Goal: Ask a question

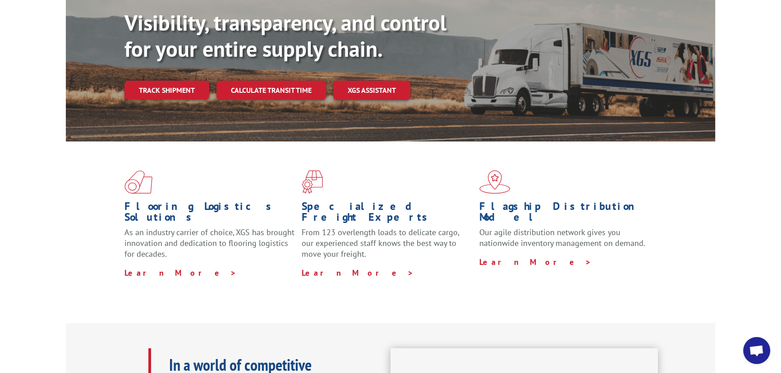
scroll to position [123, 0]
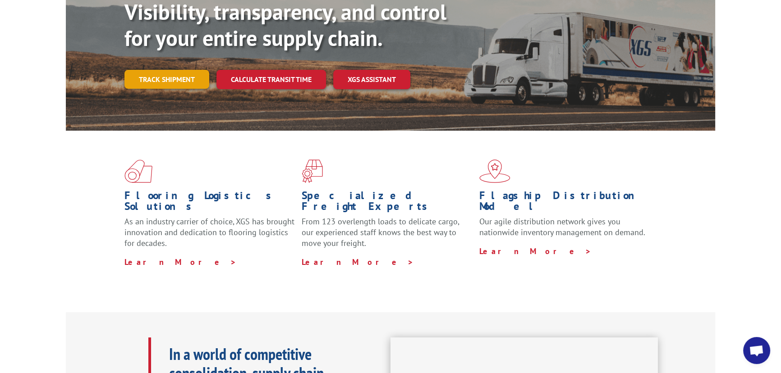
click at [138, 70] on link "Track shipment" at bounding box center [166, 79] width 85 height 19
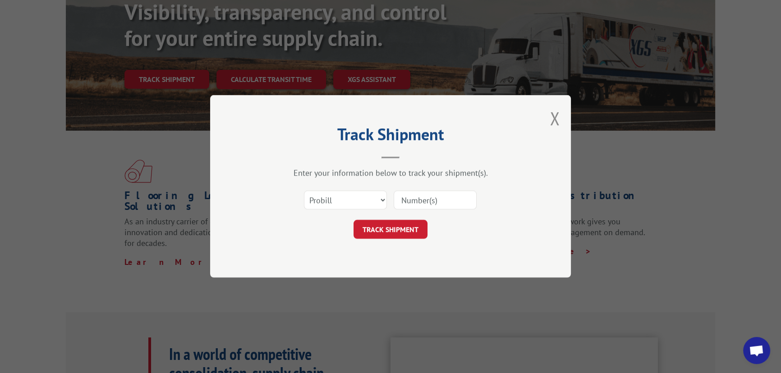
click at [407, 201] on input at bounding box center [434, 200] width 83 height 19
click at [547, 112] on div "Track Shipment Enter your information below to track your shipment(s). Select c…" at bounding box center [390, 186] width 361 height 183
click at [766, 356] on span "Open chat" at bounding box center [756, 350] width 27 height 27
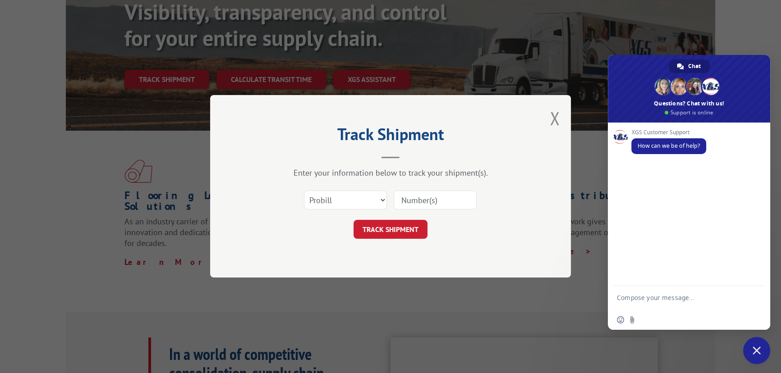
click at [661, 301] on textarea "Compose your message..." at bounding box center [679, 302] width 124 height 16
type textarea "Good Morning,"
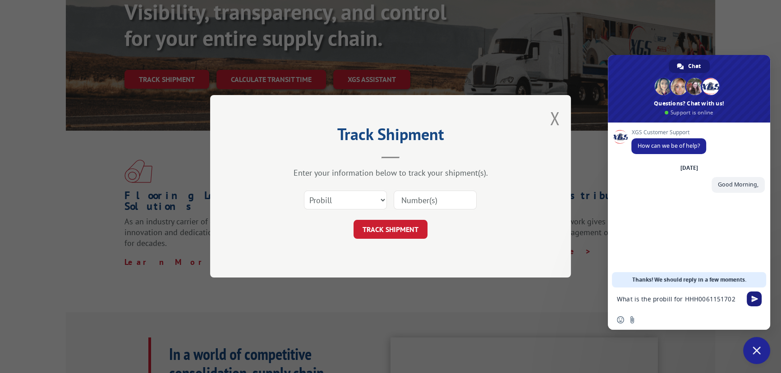
type textarea "What is the probill for HHH0061151702"
click at [752, 296] on span "Send" at bounding box center [754, 299] width 7 height 7
click at [552, 122] on button "Close modal" at bounding box center [554, 118] width 10 height 24
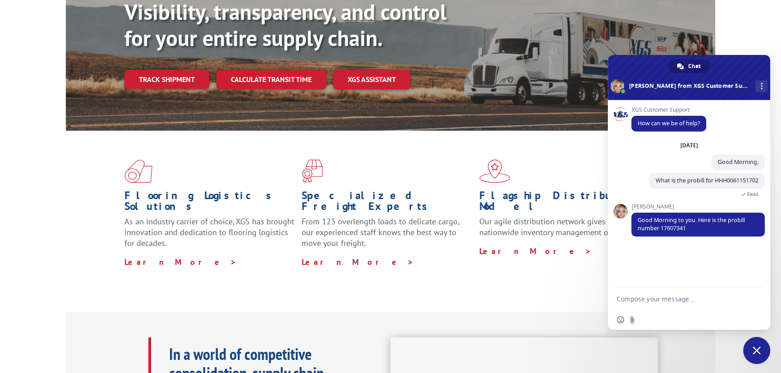
click at [667, 298] on textarea "Compose your message..." at bounding box center [679, 299] width 124 height 8
type textarea "Thanks"
